Goal: Task Accomplishment & Management: Use online tool/utility

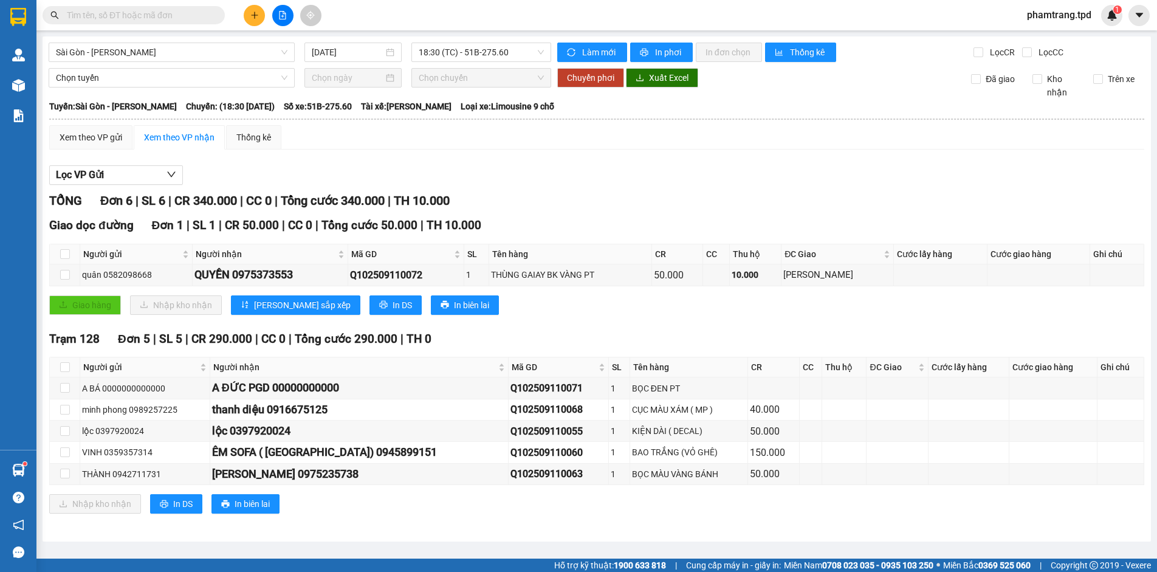
click at [196, 18] on input "text" at bounding box center [138, 15] width 143 height 13
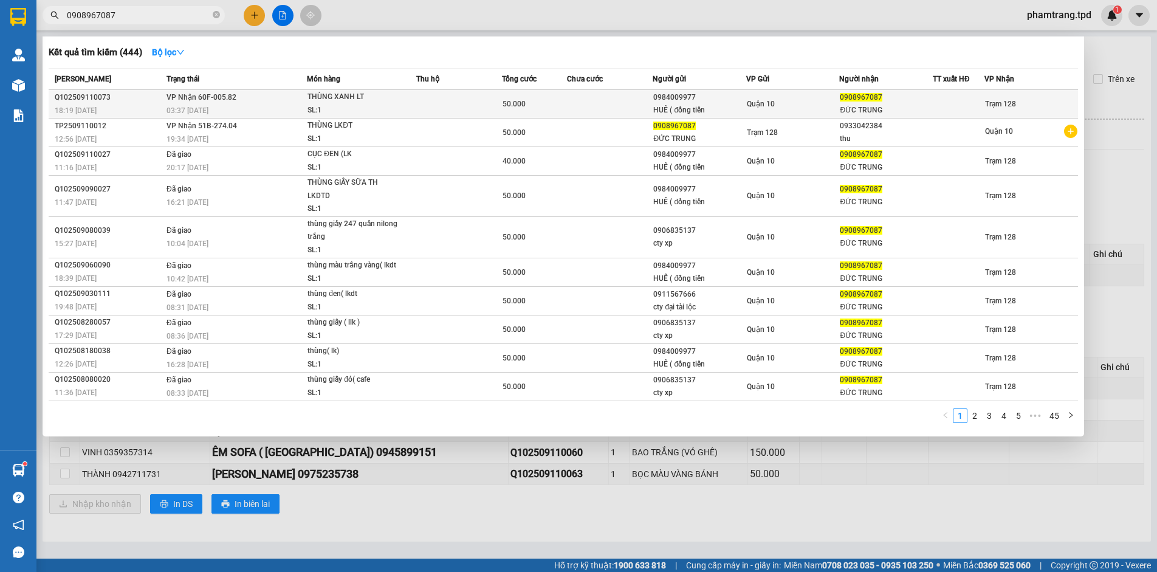
type input "0908967087"
click at [777, 105] on div "Quận 10" at bounding box center [793, 103] width 92 height 13
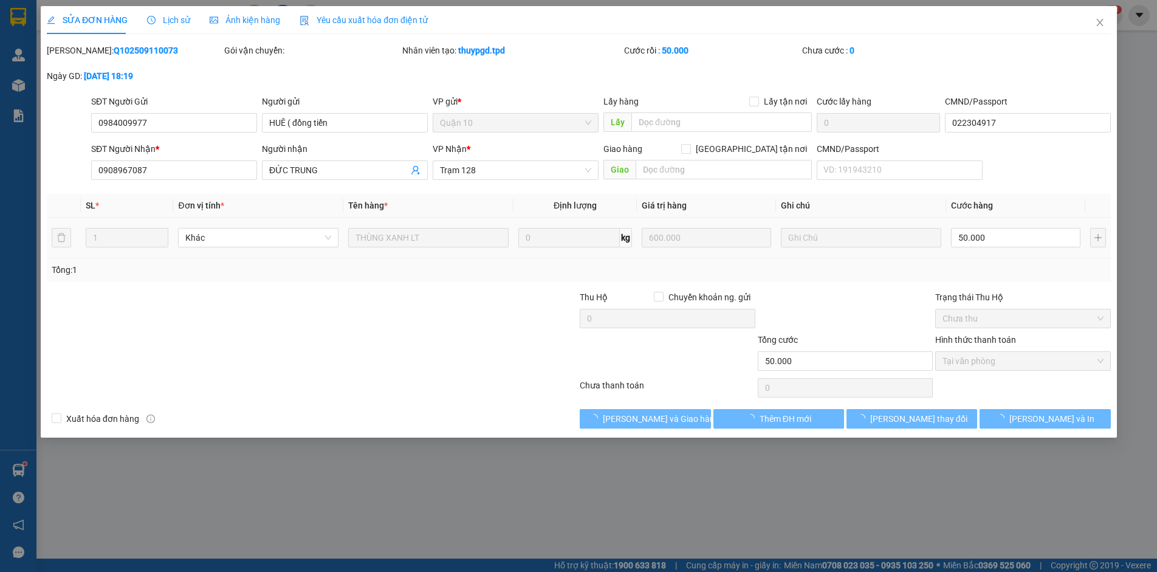
type input "0984009977"
type input "HUÊ ( đồng tiến"
type input "022304917"
type input "0908967087"
type input "ĐỨC TRUNG"
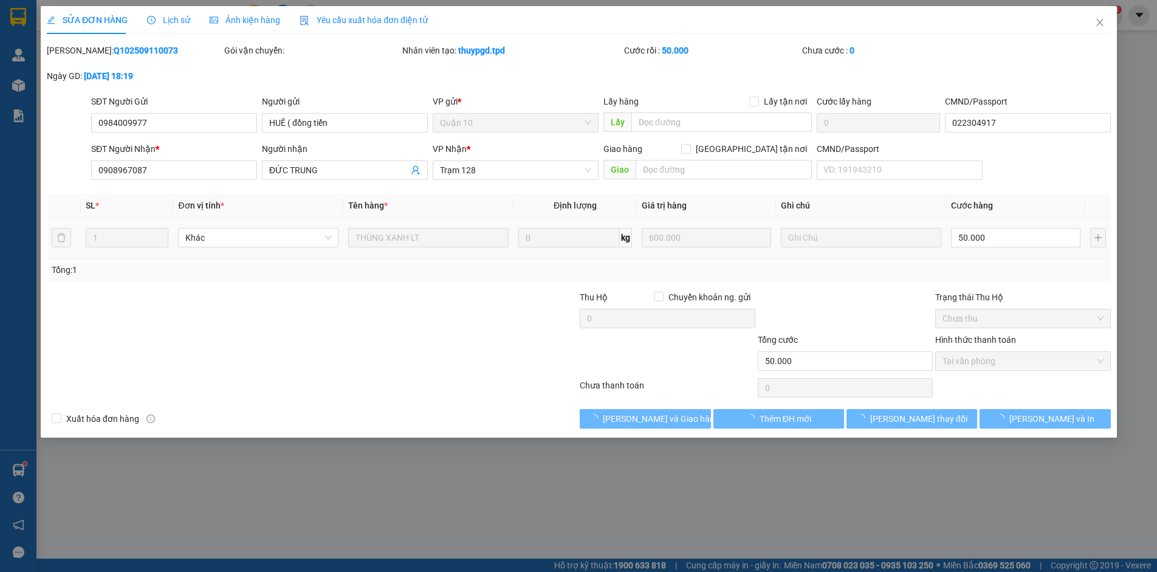
type input "50.000"
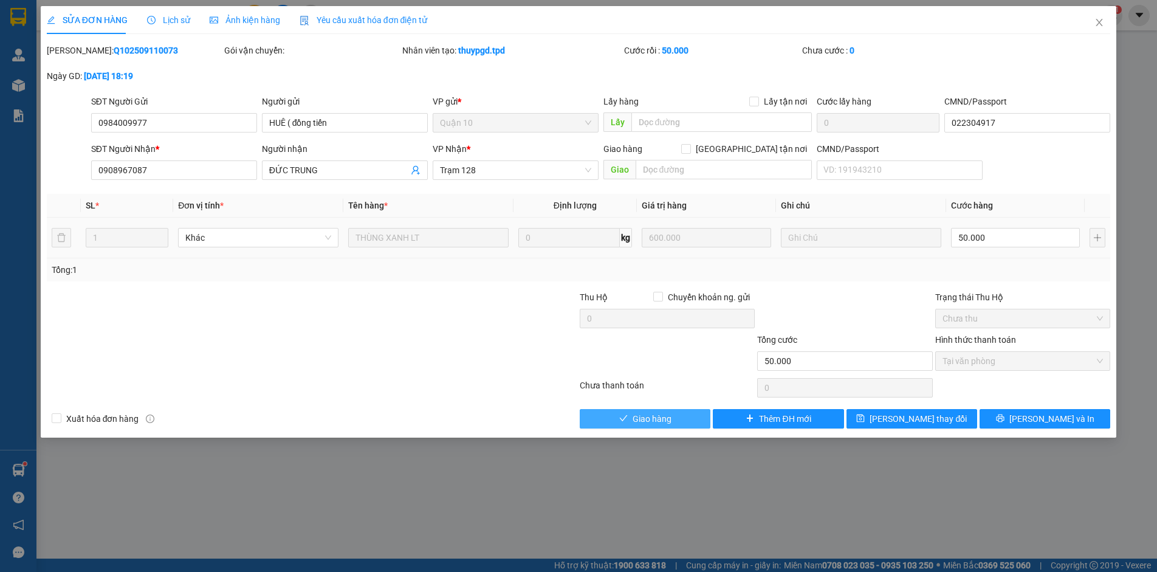
click at [683, 419] on button "Giao hàng" at bounding box center [645, 418] width 131 height 19
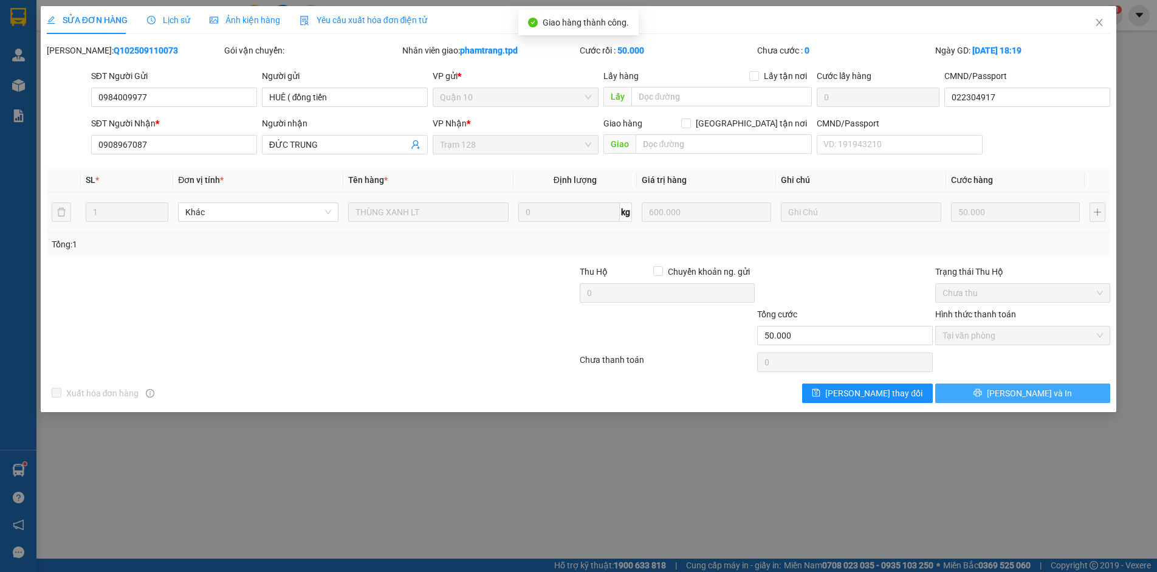
click at [1025, 398] on span "[PERSON_NAME] và In" at bounding box center [1029, 393] width 85 height 13
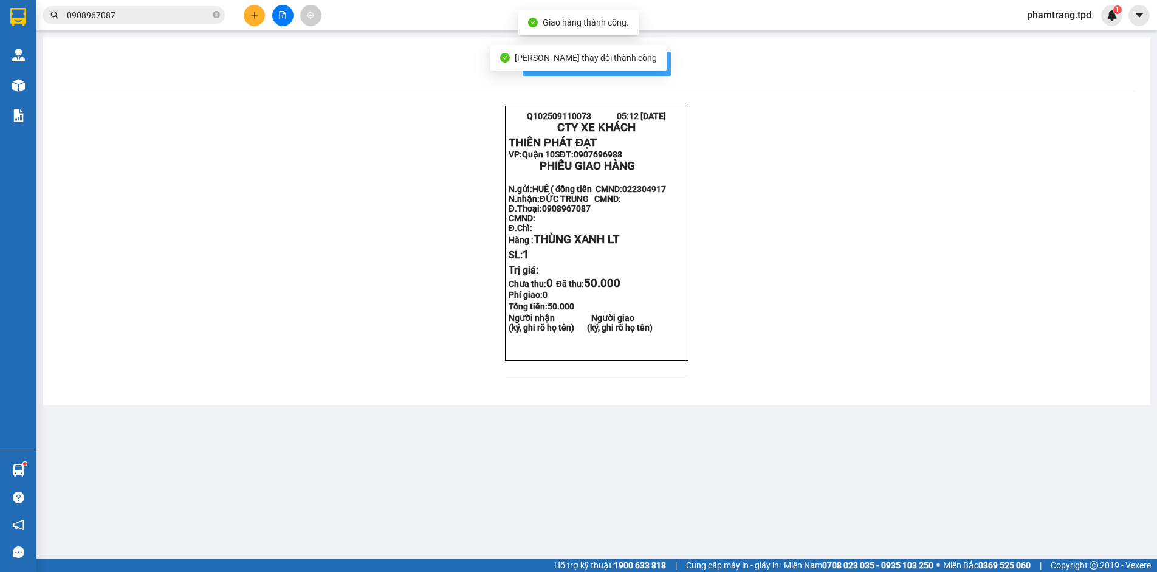
click at [656, 74] on button "In mẫu biên lai tự cấu hình" at bounding box center [597, 64] width 148 height 24
click at [932, 405] on div "In mẫu biên lai tự cấu hình Q102509110073 05:12 [DATE] CTY XE KHÁCH THIÊN PHÁT…" at bounding box center [596, 221] width 1107 height 368
drag, startPoint x: 933, startPoint y: 430, endPoint x: 935, endPoint y: 421, distance: 8.7
click at [934, 405] on div "In mẫu biên lai tự cấu hình Q102509110073 05:12 [DATE] CTY XE KHÁCH THIÊN PHÁT…" at bounding box center [596, 221] width 1107 height 368
